Goal: Check status: Check status

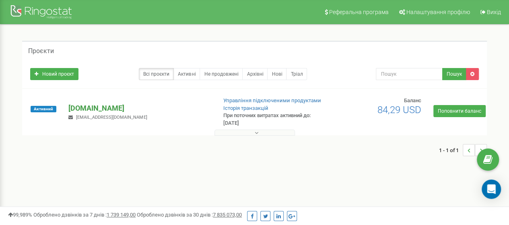
click at [88, 103] on p "[DOMAIN_NAME]" at bounding box center [139, 108] width 142 height 10
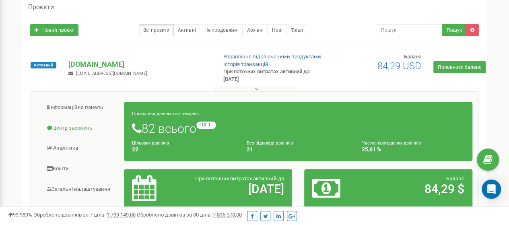
scroll to position [54, 0]
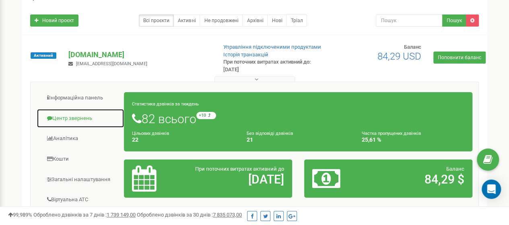
click at [84, 121] on link "Центр звернень" at bounding box center [81, 119] width 88 height 20
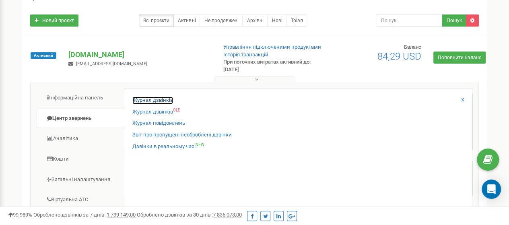
click at [138, 100] on link "Журнал дзвінків" at bounding box center [152, 101] width 41 height 8
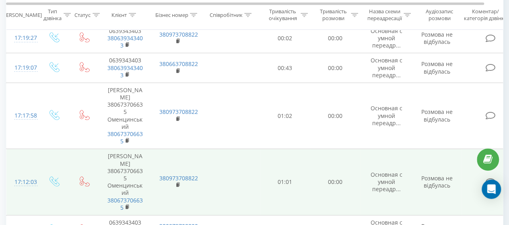
scroll to position [322, 0]
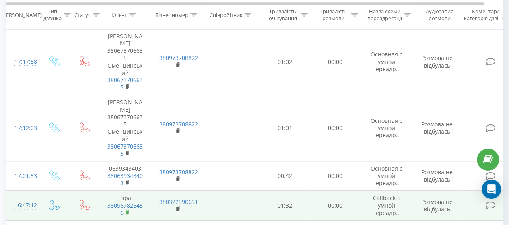
click at [128, 210] on icon at bounding box center [127, 212] width 3 height 4
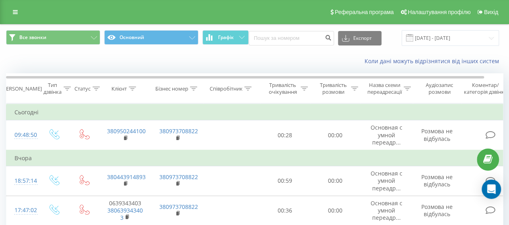
scroll to position [107, 0]
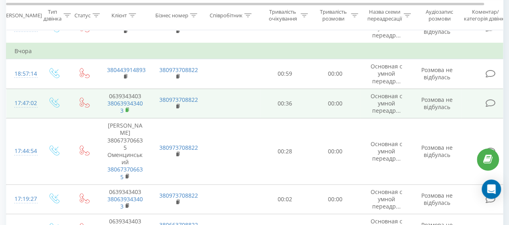
click at [126, 108] on rect at bounding box center [127, 110] width 2 height 4
